Goal: Share content: Share content

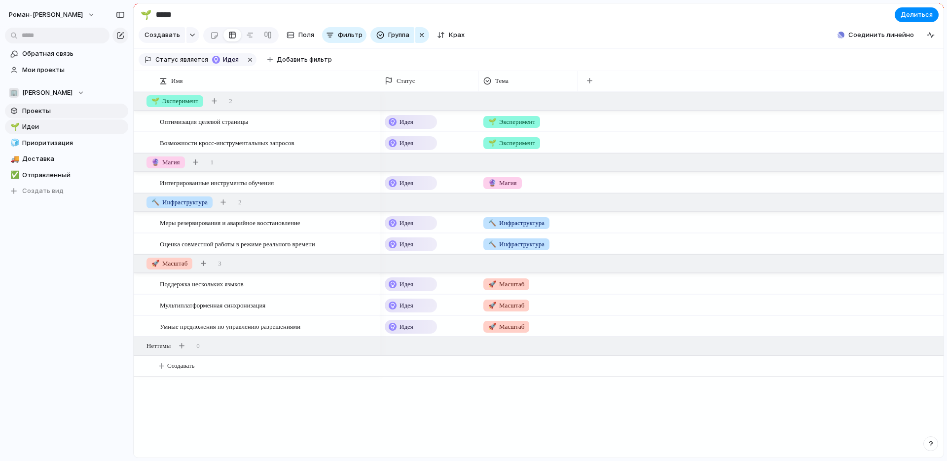
click at [50, 107] on span "Проекты" at bounding box center [73, 111] width 103 height 10
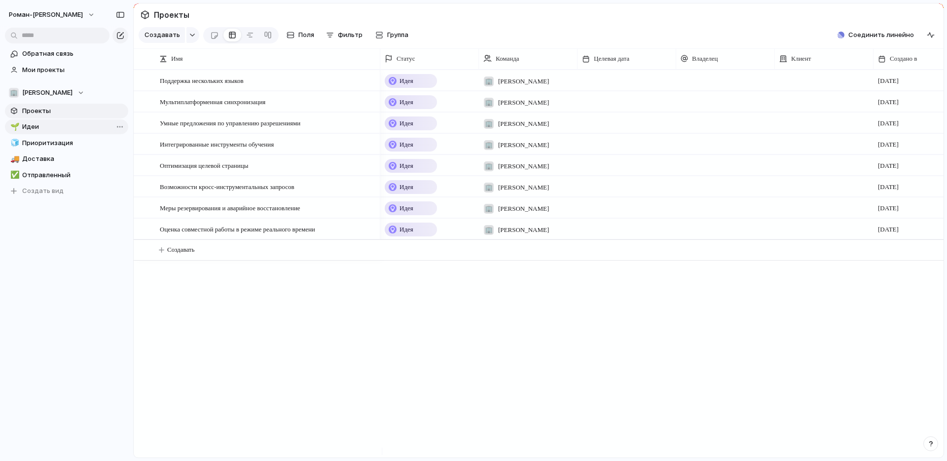
click at [43, 130] on span "Идеи" at bounding box center [73, 127] width 103 height 10
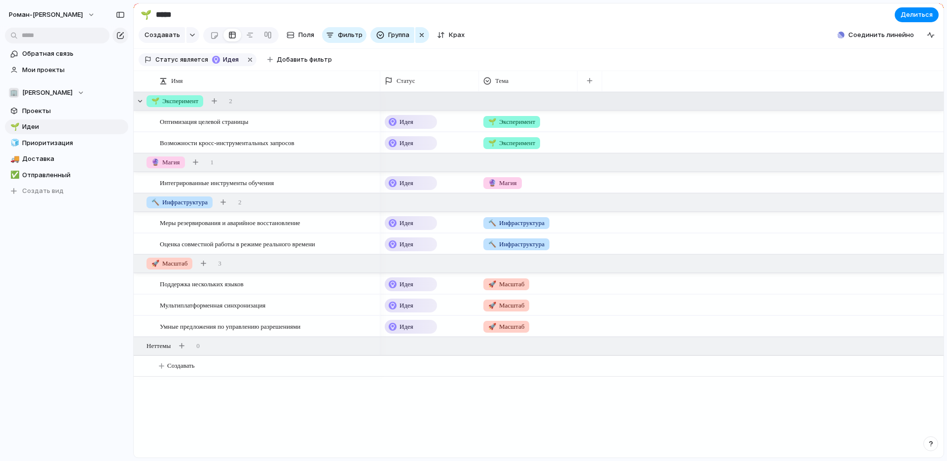
click at [190, 105] on font "Эксперимент" at bounding box center [180, 100] width 36 height 7
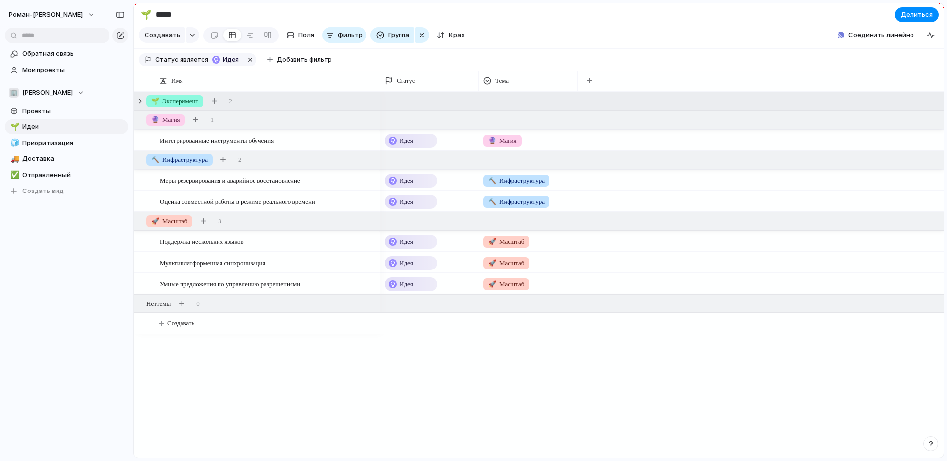
click at [190, 105] on font "Эксперимент" at bounding box center [180, 100] width 36 height 7
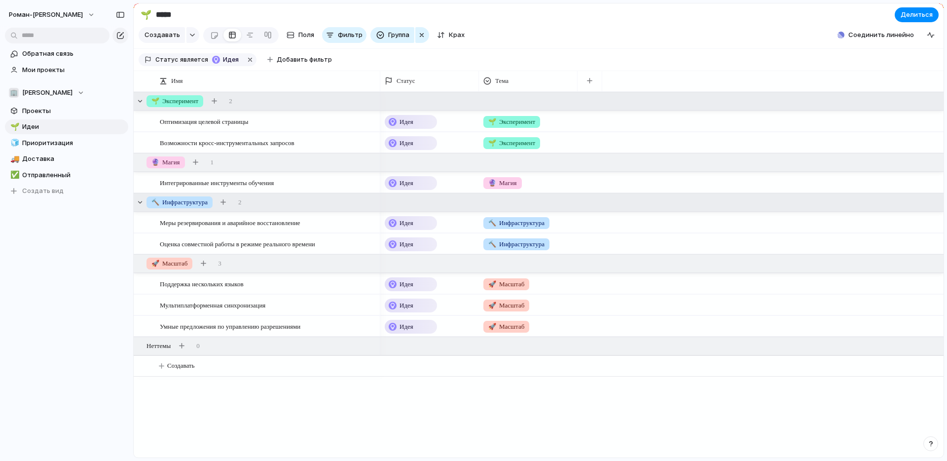
click at [188, 206] on font "Инфраструктура" at bounding box center [184, 201] width 45 height 7
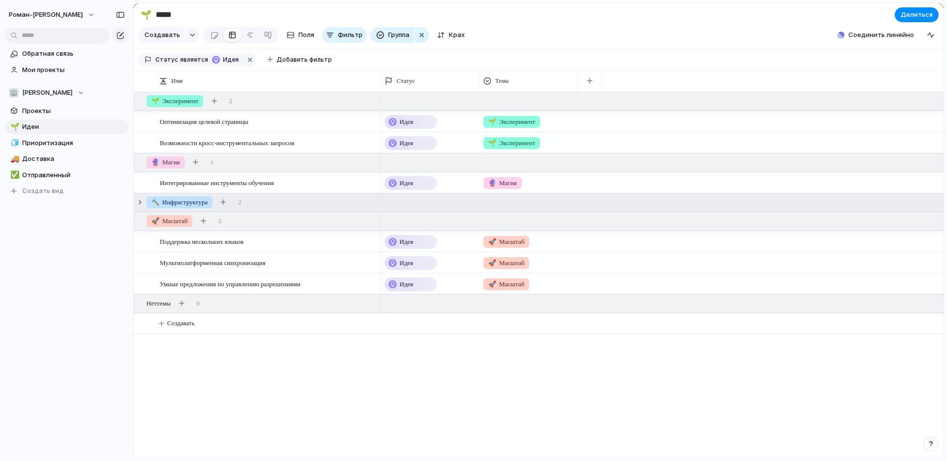
click at [188, 206] on font "Инфраструктура" at bounding box center [184, 201] width 45 height 7
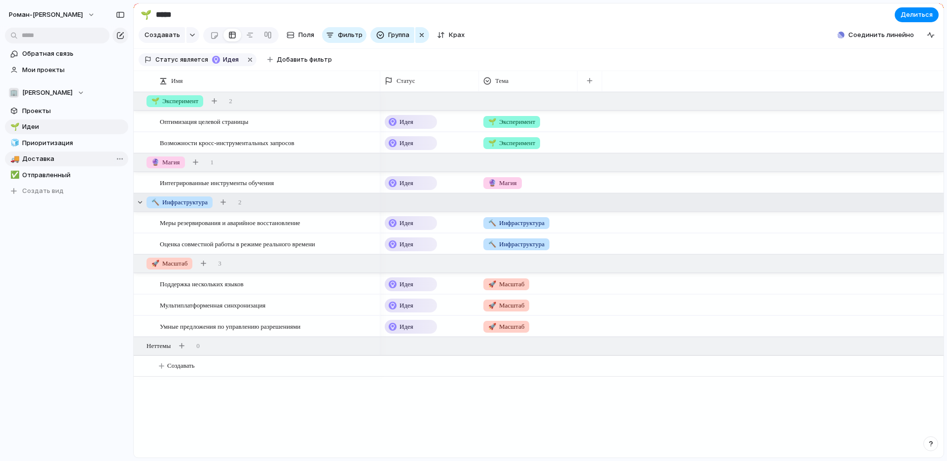
click at [49, 164] on link "🚚 Доставка" at bounding box center [66, 158] width 123 height 15
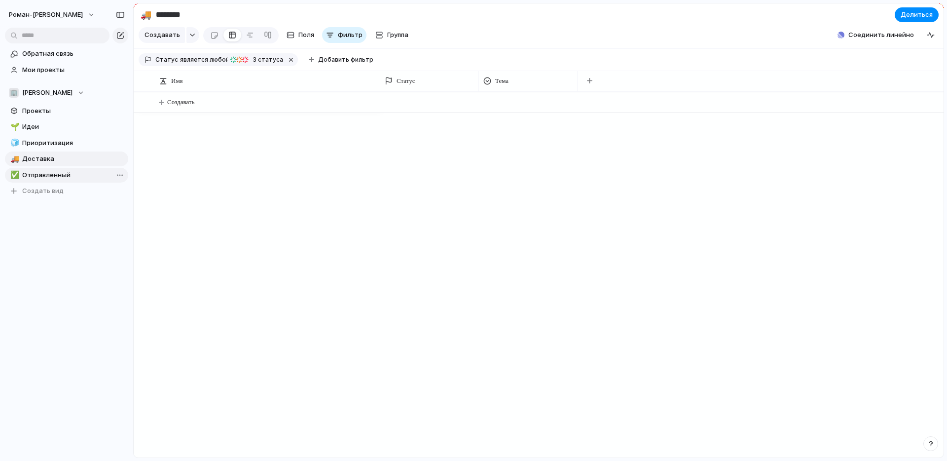
click at [50, 175] on font "Отправленный" at bounding box center [46, 175] width 48 height 8
click at [47, 154] on font "Доставка" at bounding box center [38, 158] width 32 height 8
type input "********"
click at [53, 114] on span "Проекты" at bounding box center [73, 111] width 103 height 10
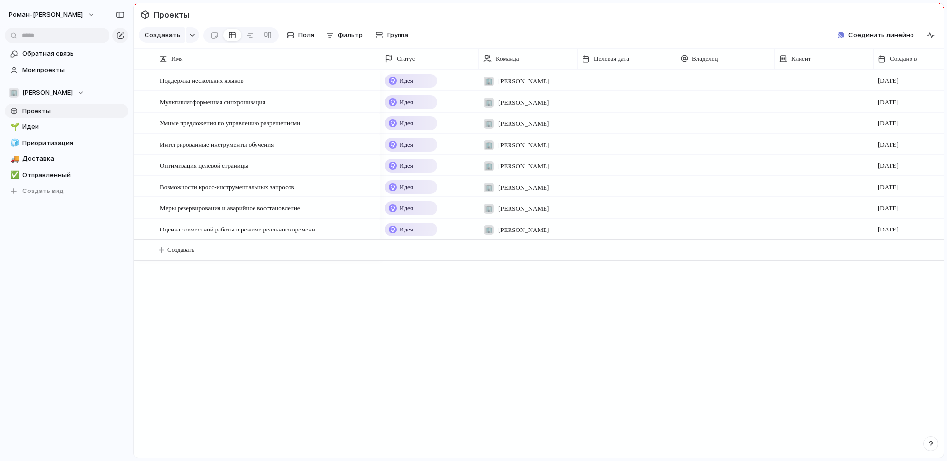
click at [407, 84] on font "Идея" at bounding box center [407, 80] width 14 height 7
click at [510, 347] on div "Идея Планируется На пути к цели Под угрозой Вне трассы Приостановлено Отменено …" at bounding box center [473, 230] width 947 height 461
click at [416, 87] on div "Идея" at bounding box center [411, 81] width 50 height 12
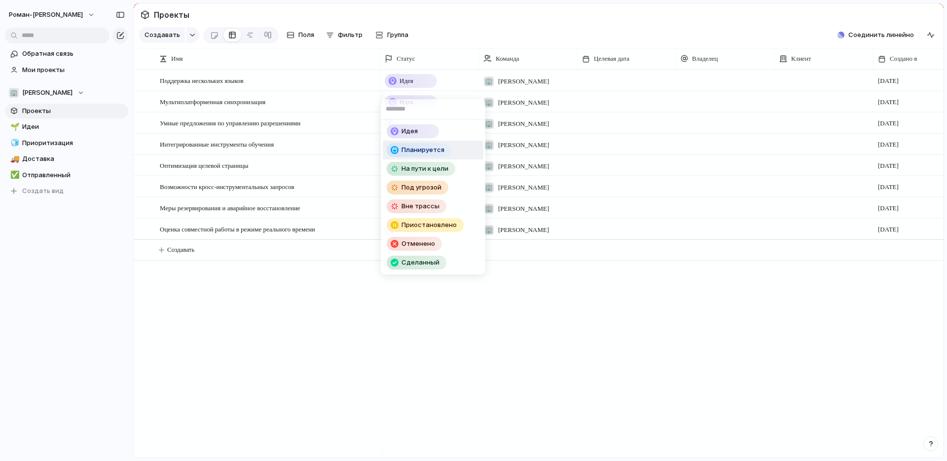
click at [419, 146] on font "Планируется" at bounding box center [423, 150] width 43 height 8
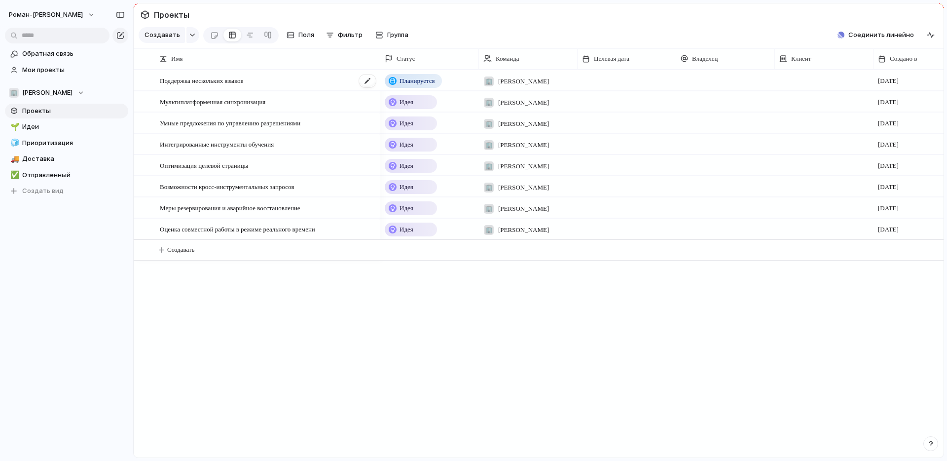
click at [229, 84] on font "Поддержка нескольких языков" at bounding box center [202, 80] width 84 height 7
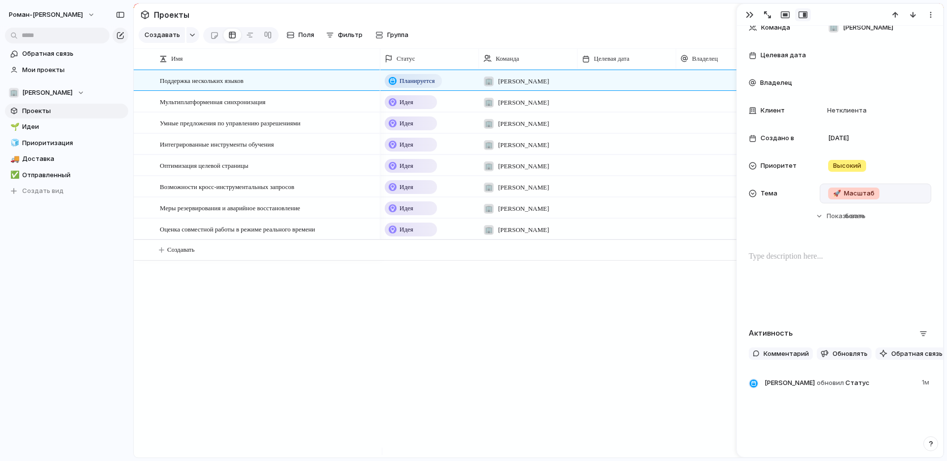
scroll to position [128, 0]
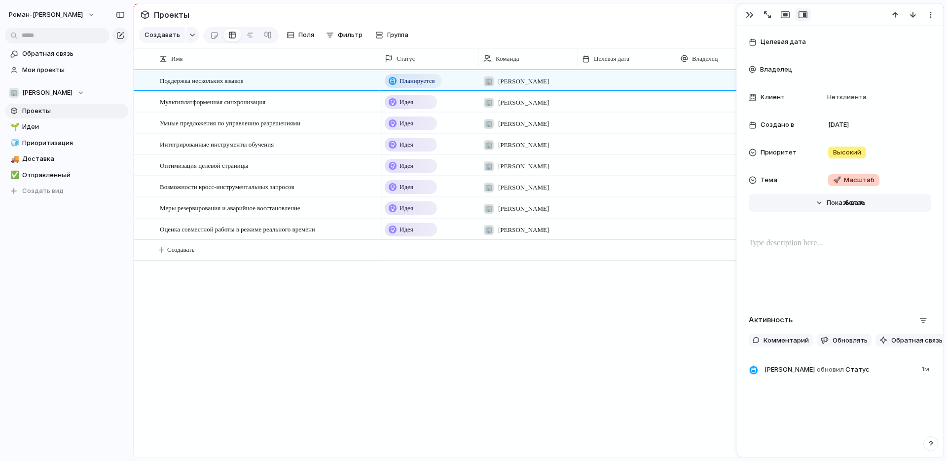
click at [819, 204] on button "Скрывать Показывать более" at bounding box center [840, 203] width 183 height 18
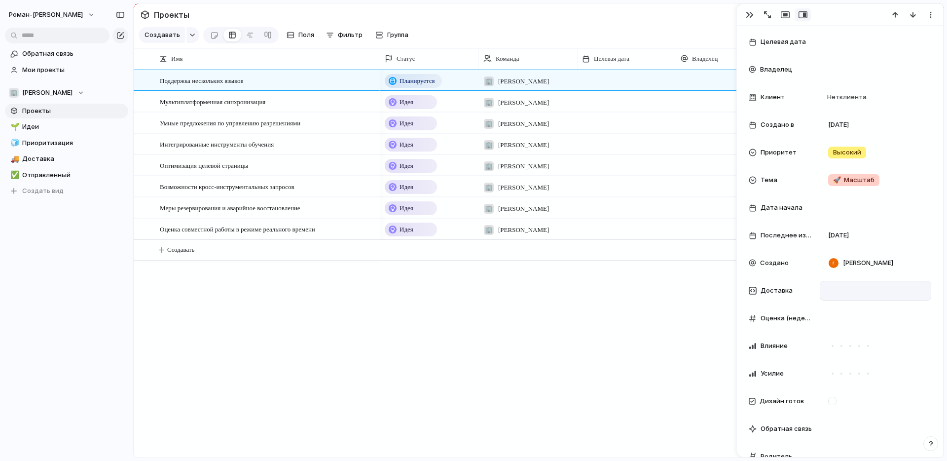
scroll to position [285, 0]
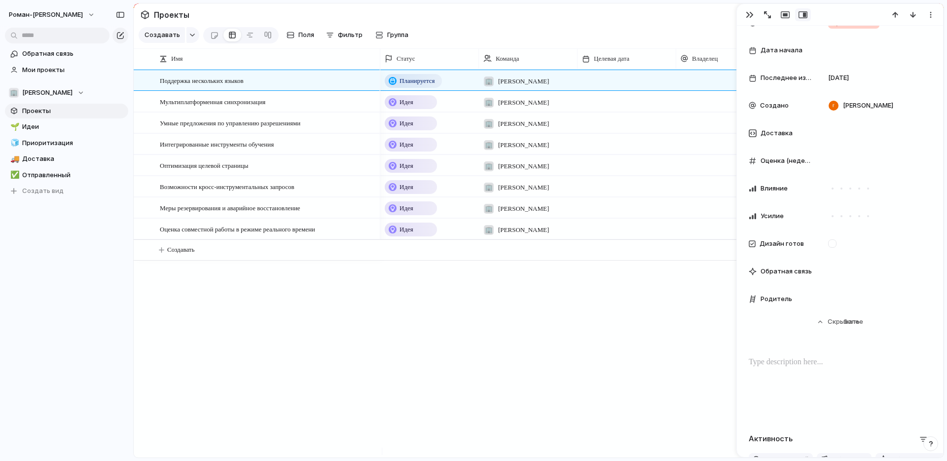
click at [781, 158] on font "Оценка (недели)" at bounding box center [788, 160] width 54 height 8
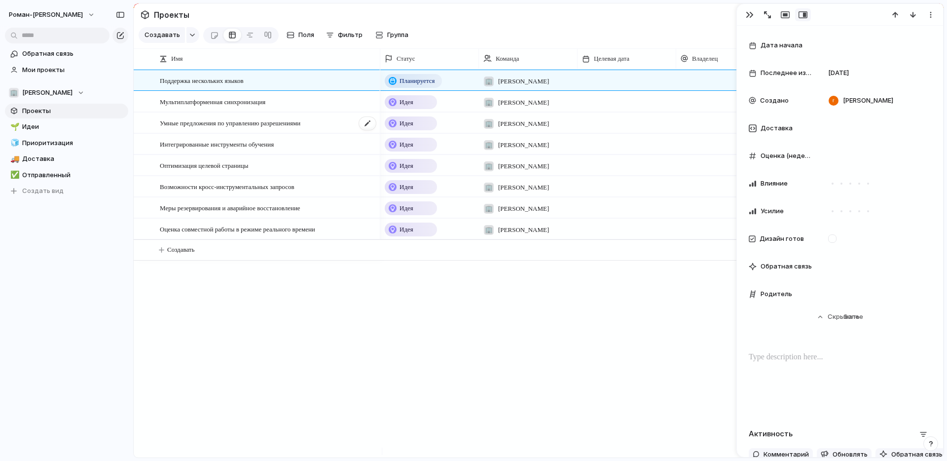
scroll to position [274, 0]
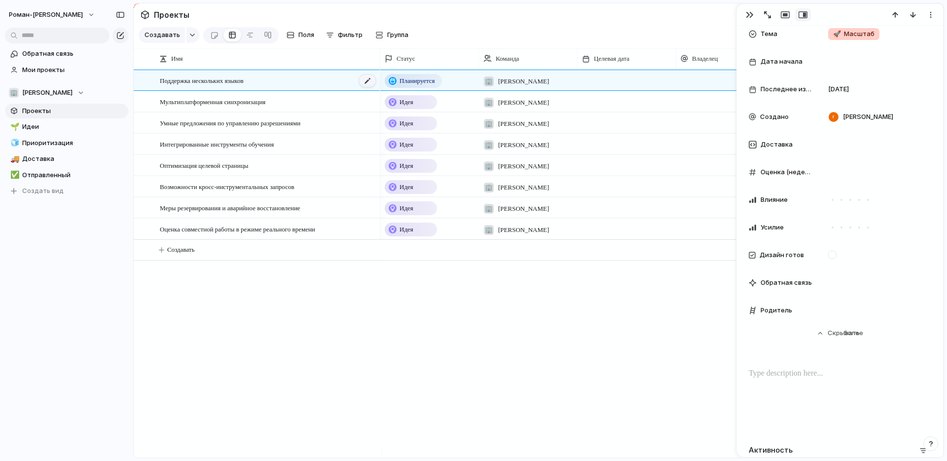
click at [370, 87] on div at bounding box center [367, 80] width 17 height 13
click at [786, 13] on div "button" at bounding box center [785, 15] width 9 height 8
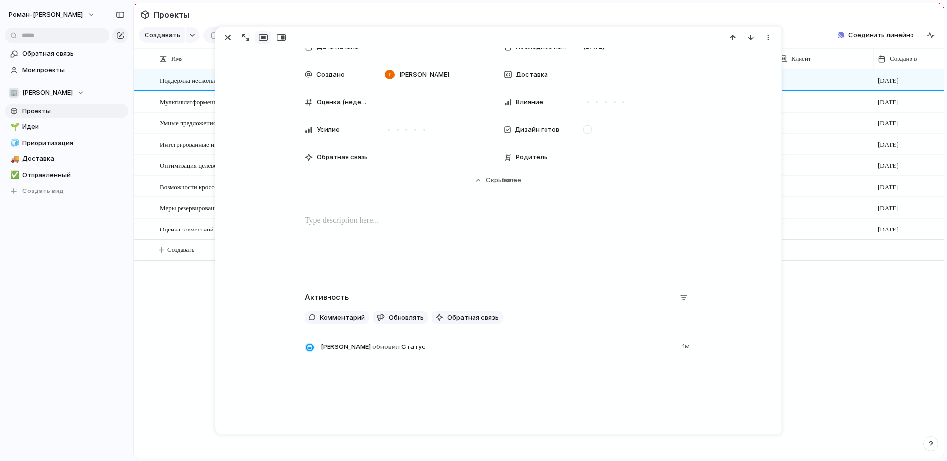
scroll to position [0, 0]
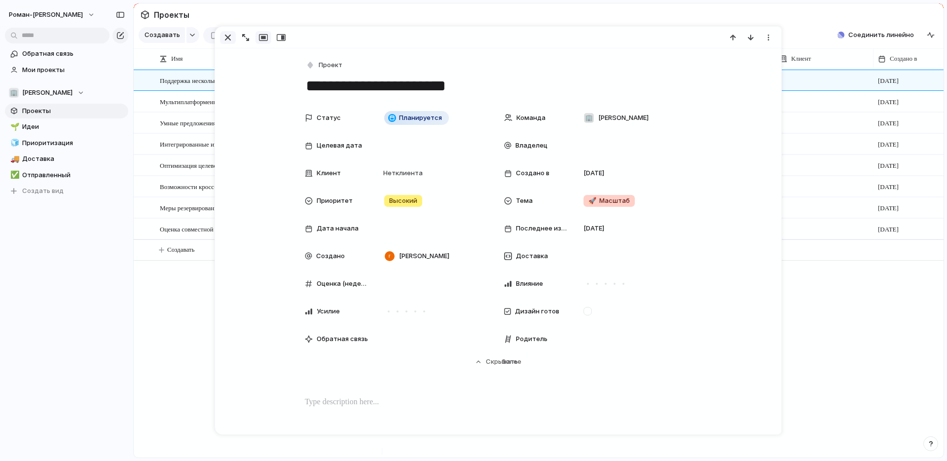
click at [226, 37] on div "button" at bounding box center [228, 38] width 12 height 12
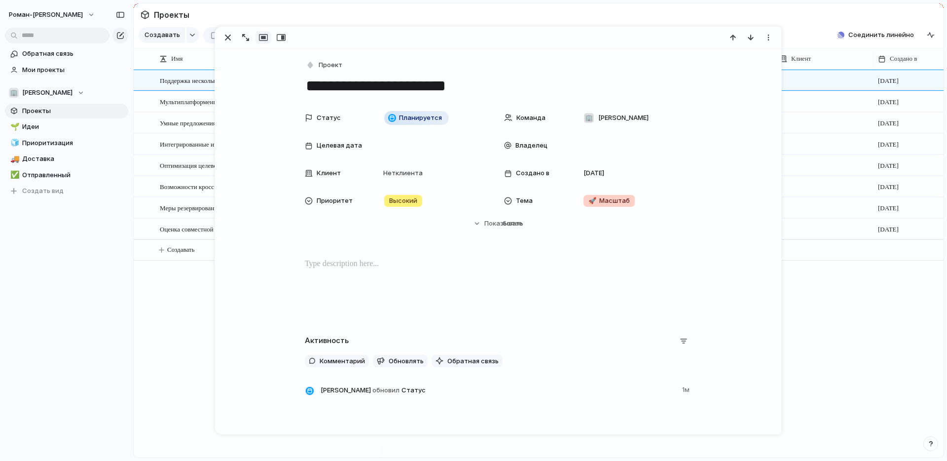
click at [141, 310] on div "Поддержка нескольких языков Мультиплатформенная синхронизация Умные предложения…" at bounding box center [539, 264] width 810 height 388
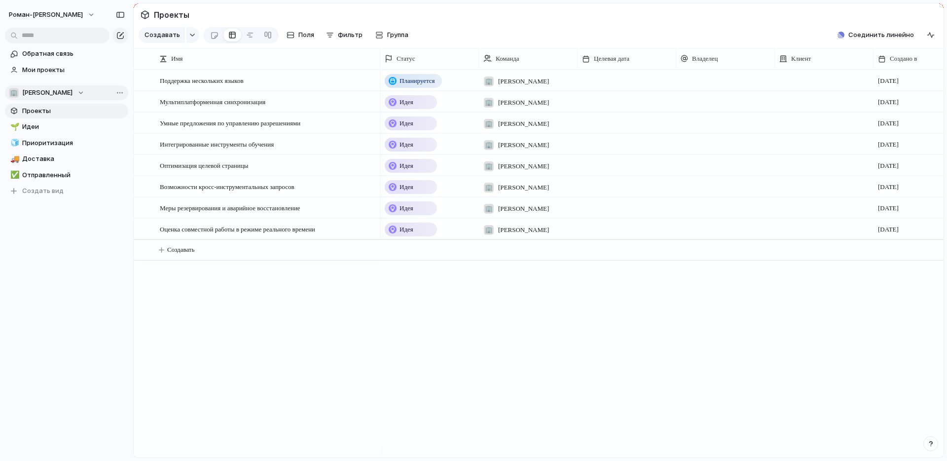
click at [55, 92] on font "[PERSON_NAME]" at bounding box center [47, 92] width 50 height 8
click at [41, 267] on div "🏢 [PERSON_NAME] Создать новую команду" at bounding box center [473, 230] width 947 height 461
click at [38, 127] on span "Идеи" at bounding box center [73, 127] width 103 height 10
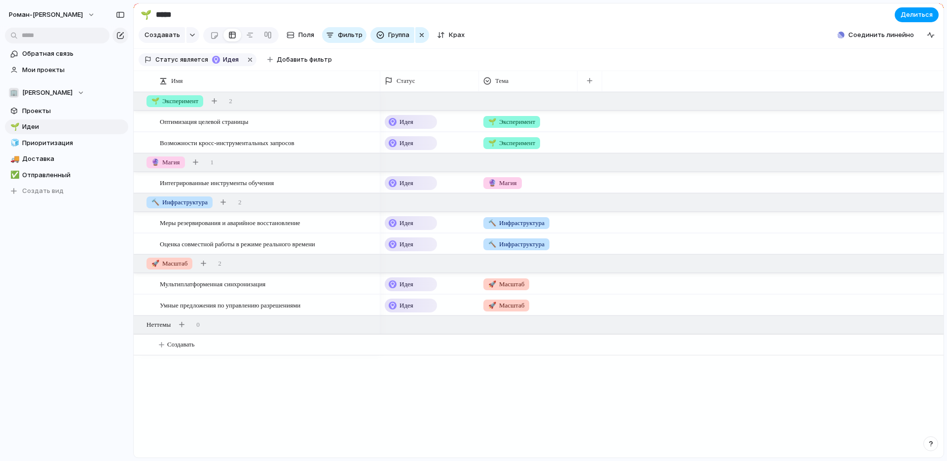
click at [912, 10] on button "Делиться" at bounding box center [917, 14] width 44 height 15
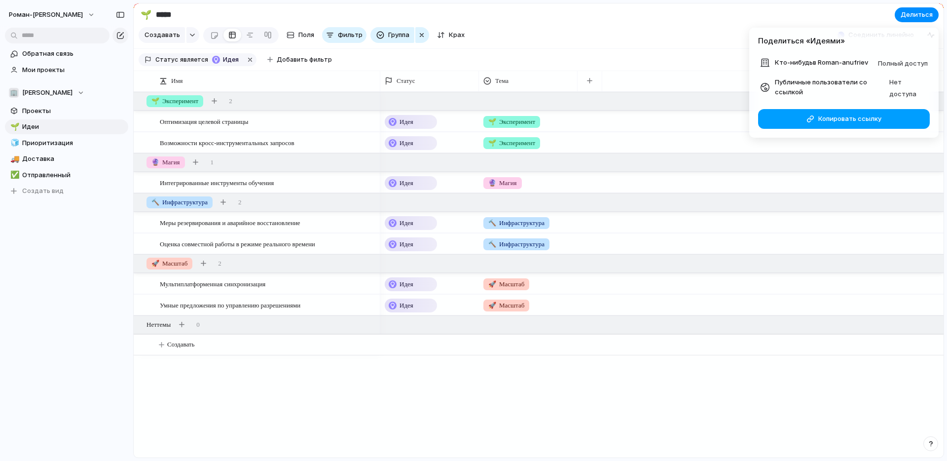
click at [855, 118] on font "Копировать ссылку" at bounding box center [849, 118] width 63 height 8
